Goal: Go to known website: Access a specific website the user already knows

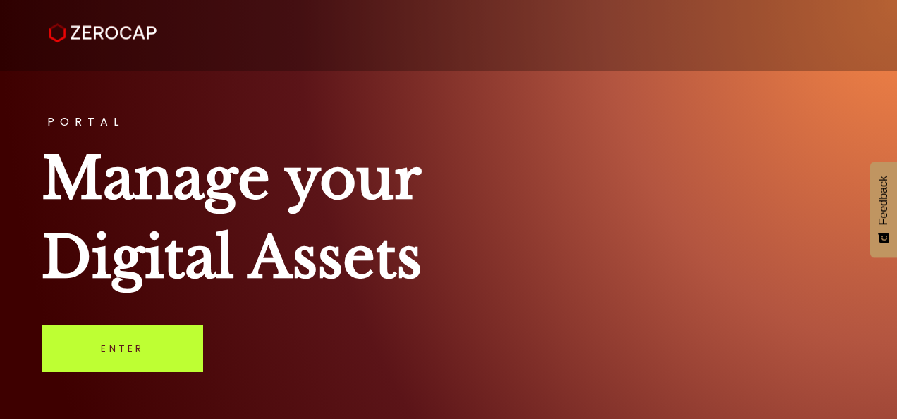
click at [110, 349] on link "Enter" at bounding box center [123, 348] width 162 height 47
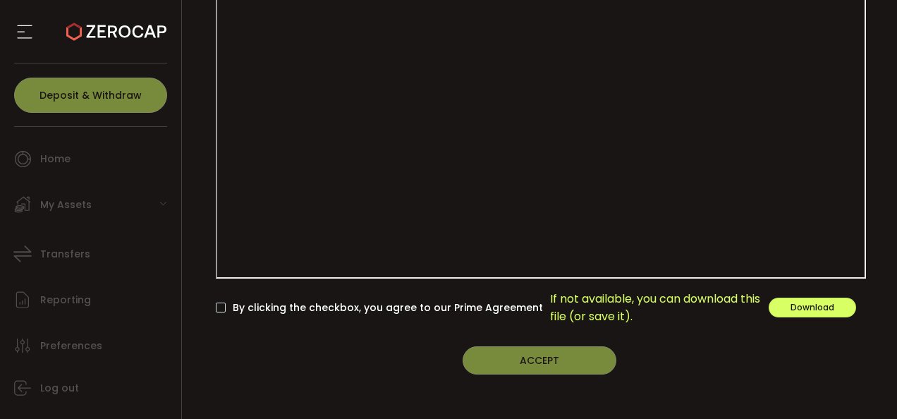
scroll to position [357, 0]
